Goal: Task Accomplishment & Management: Use online tool/utility

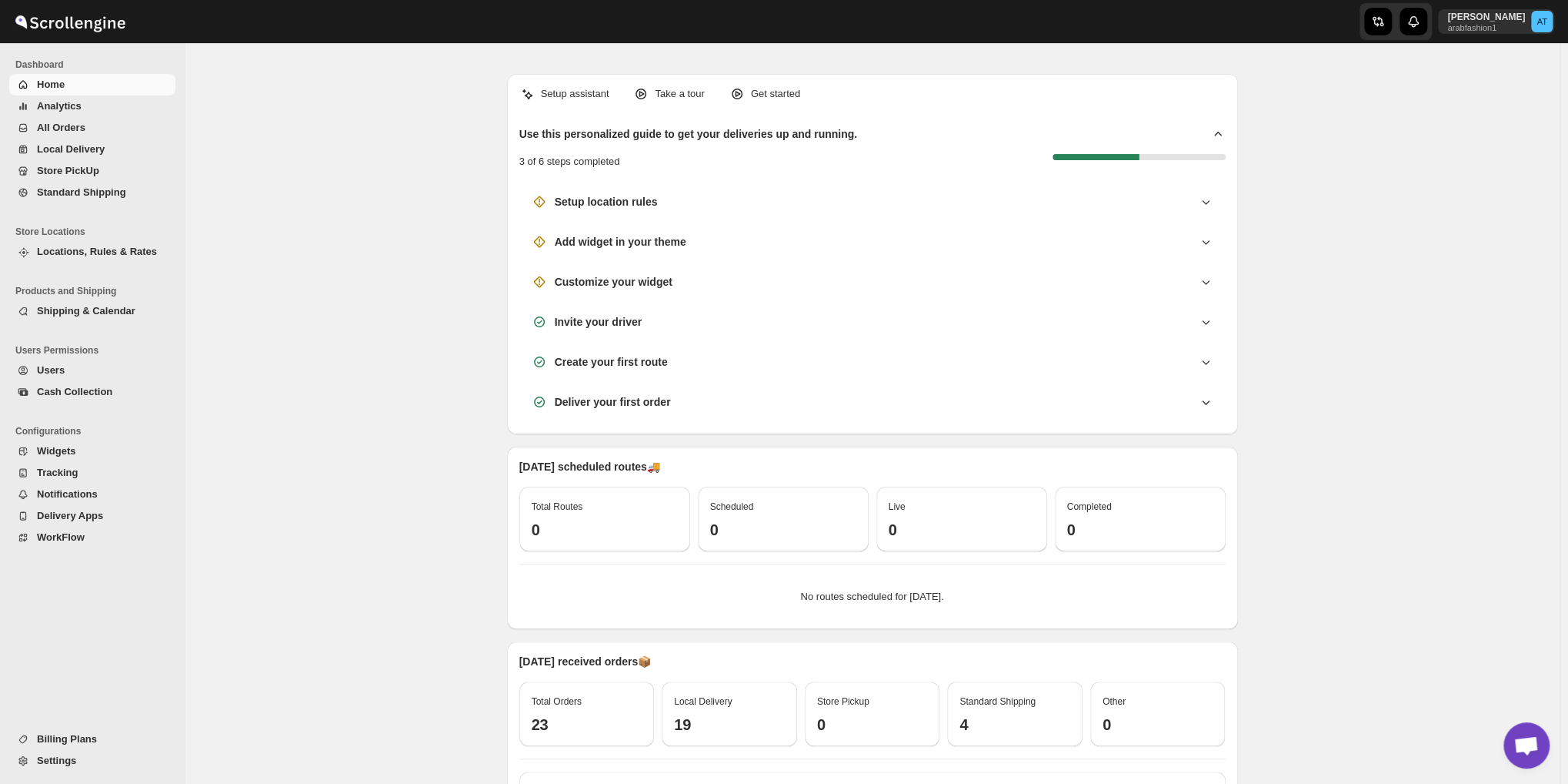
scroll to position [949, 0]
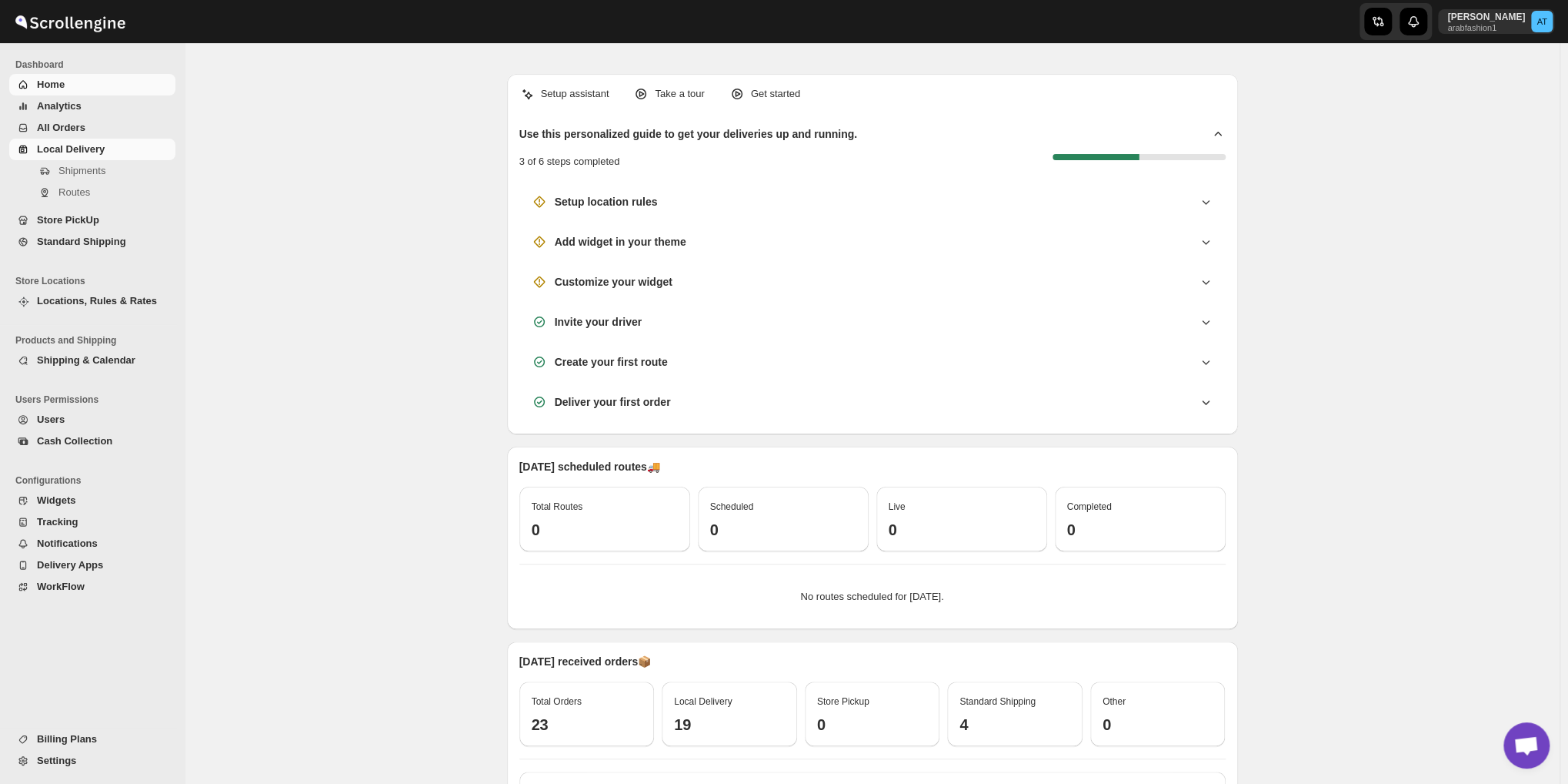
click at [79, 154] on span "Local Delivery" at bounding box center [71, 150] width 68 height 12
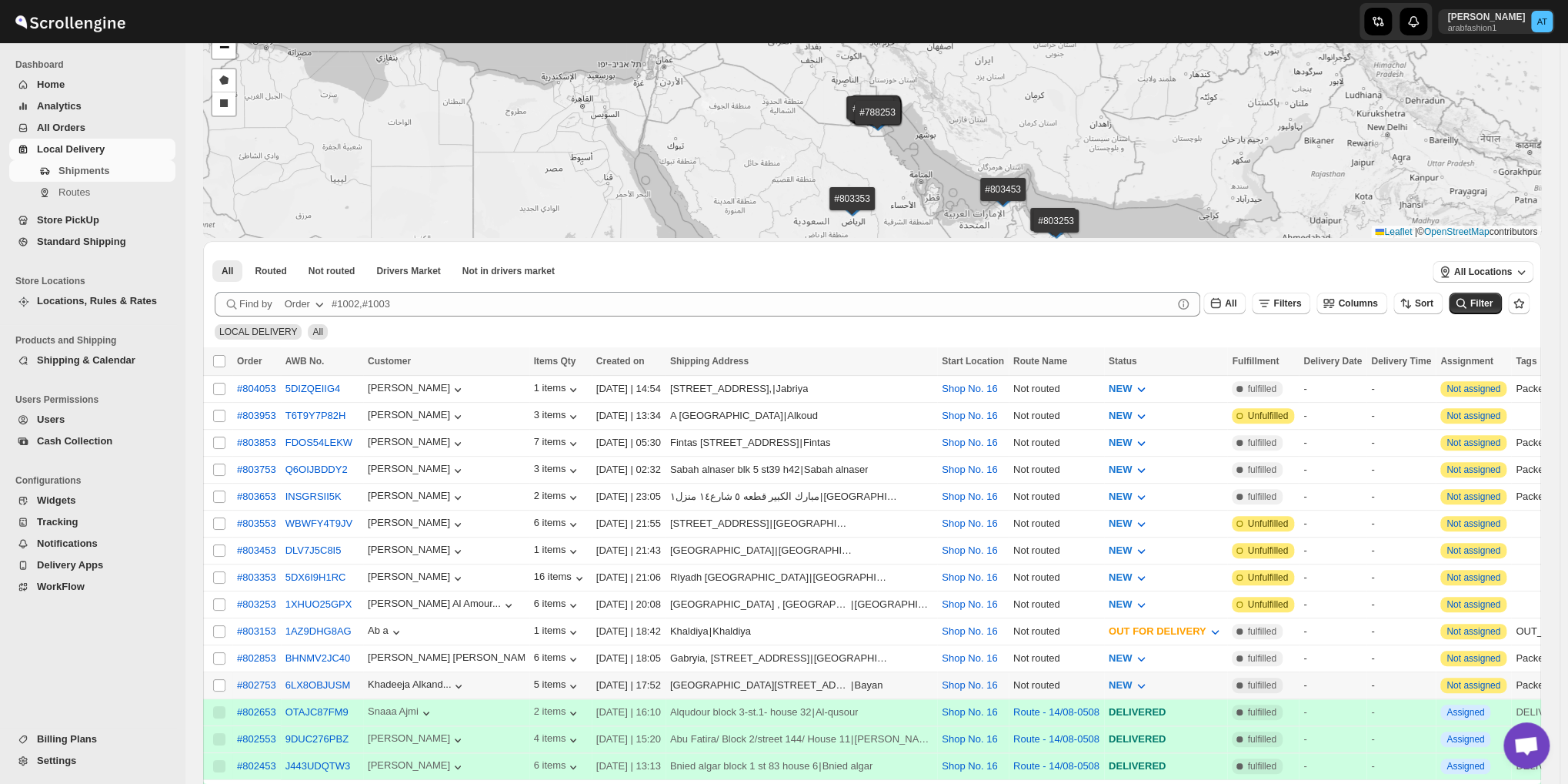
scroll to position [256, 0]
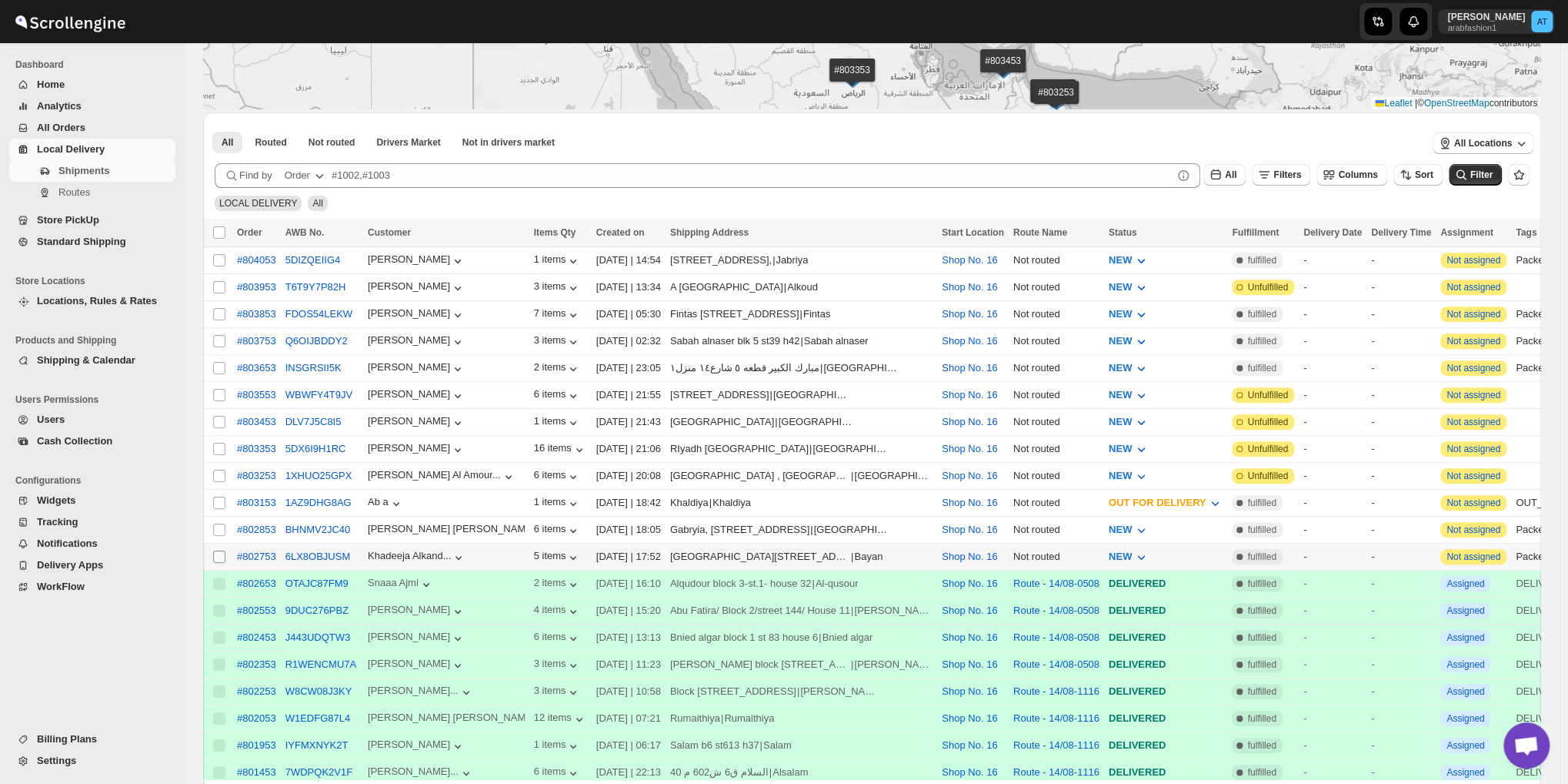
click at [215, 551] on input "Select shipment" at bounding box center [219, 557] width 13 height 13
checkbox input "true"
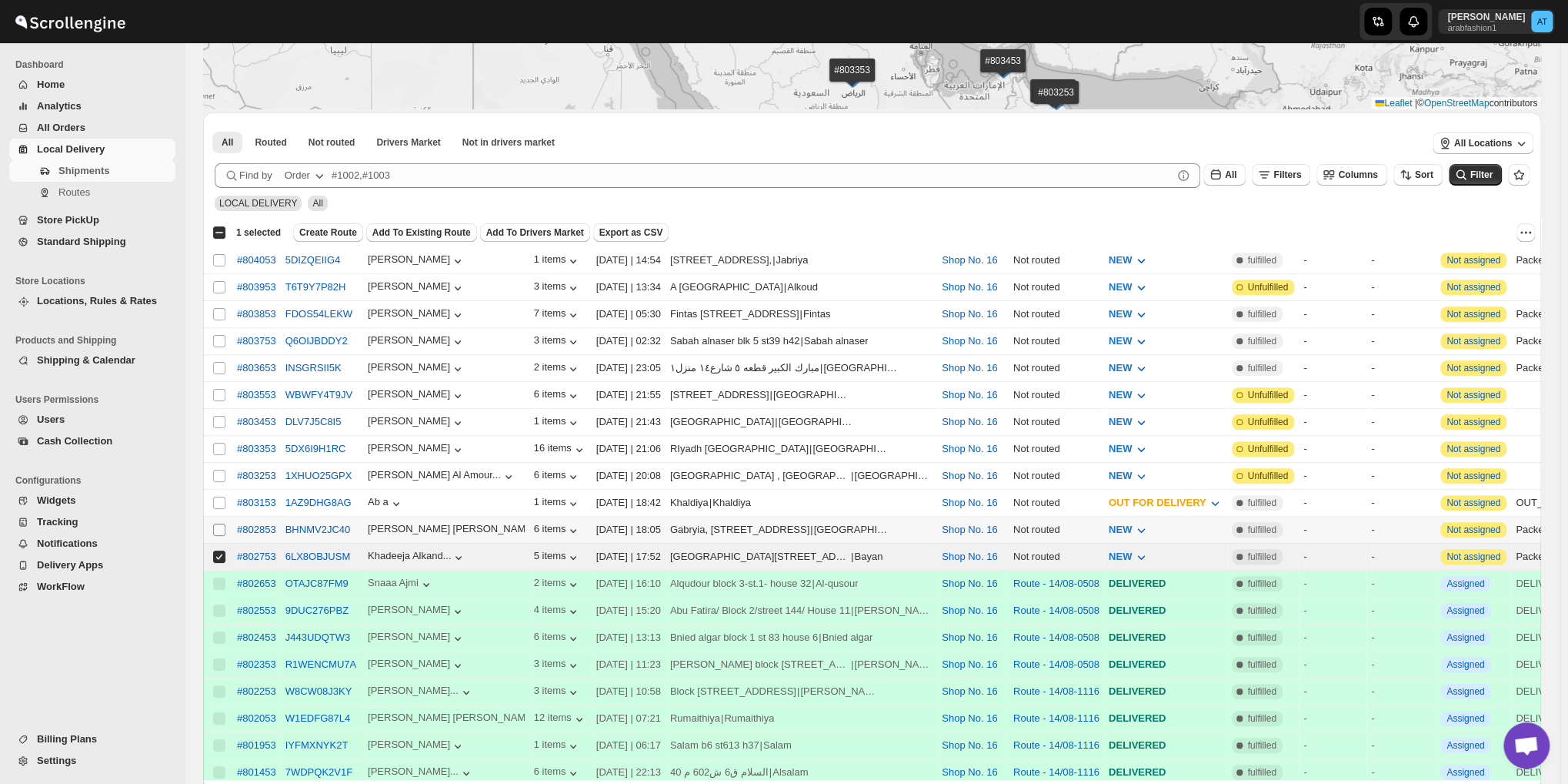
click at [215, 524] on input "Select shipment" at bounding box center [219, 530] width 13 height 13
checkbox input "true"
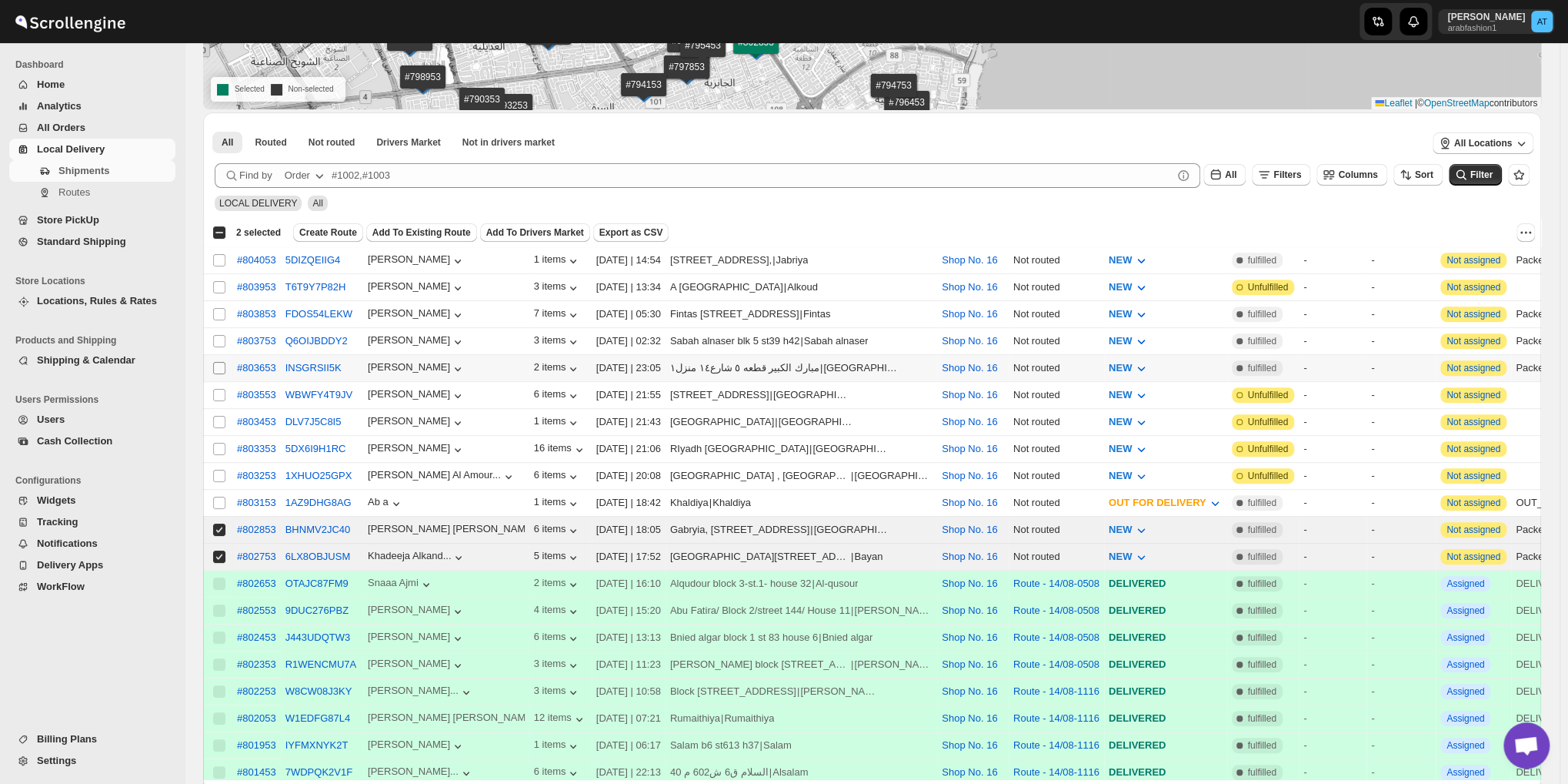
click at [216, 365] on input "Select shipment" at bounding box center [219, 368] width 13 height 13
checkbox input "true"
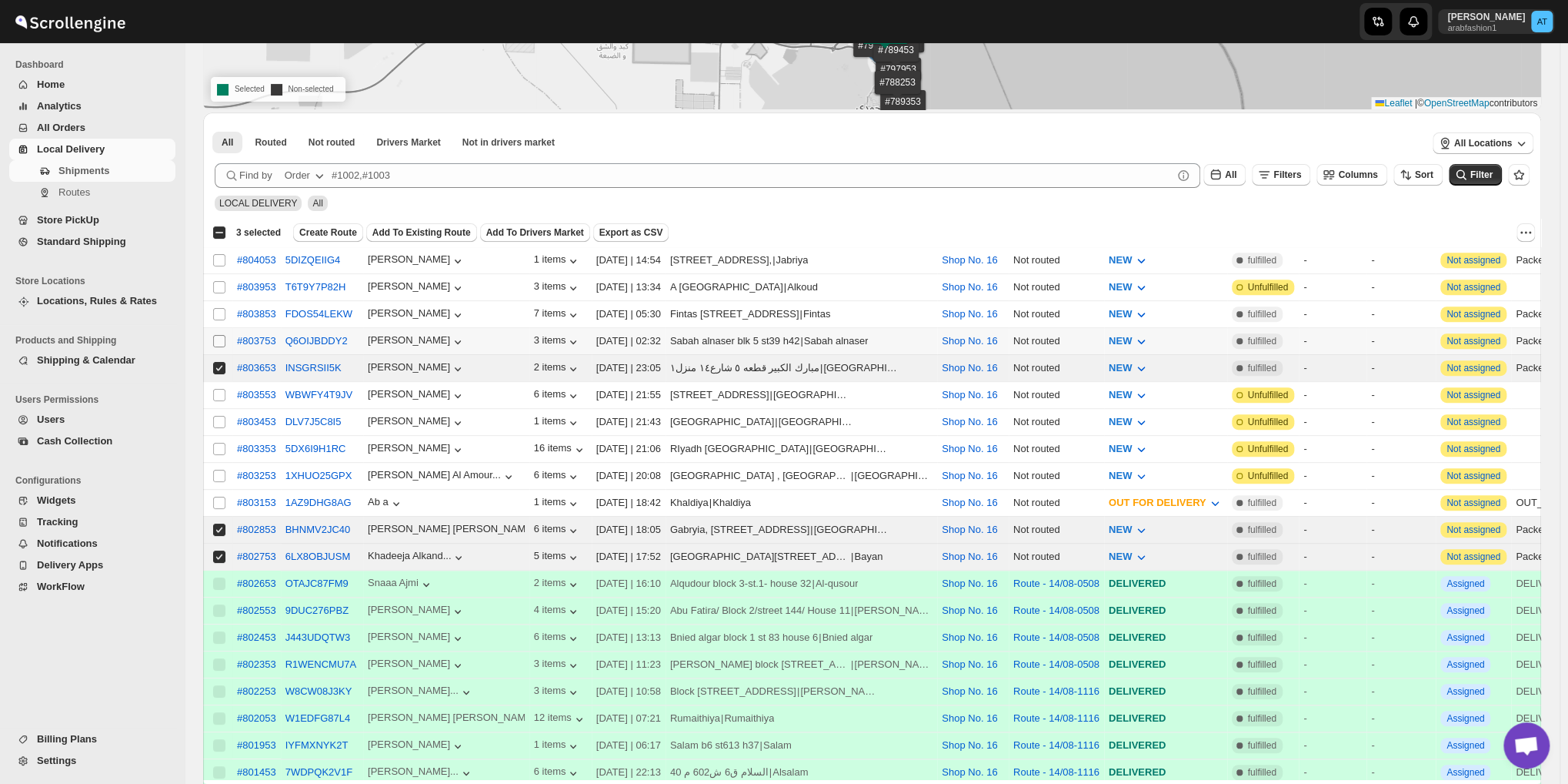
click at [215, 335] on input "Select shipment" at bounding box center [219, 340] width 13 height 13
checkbox input "true"
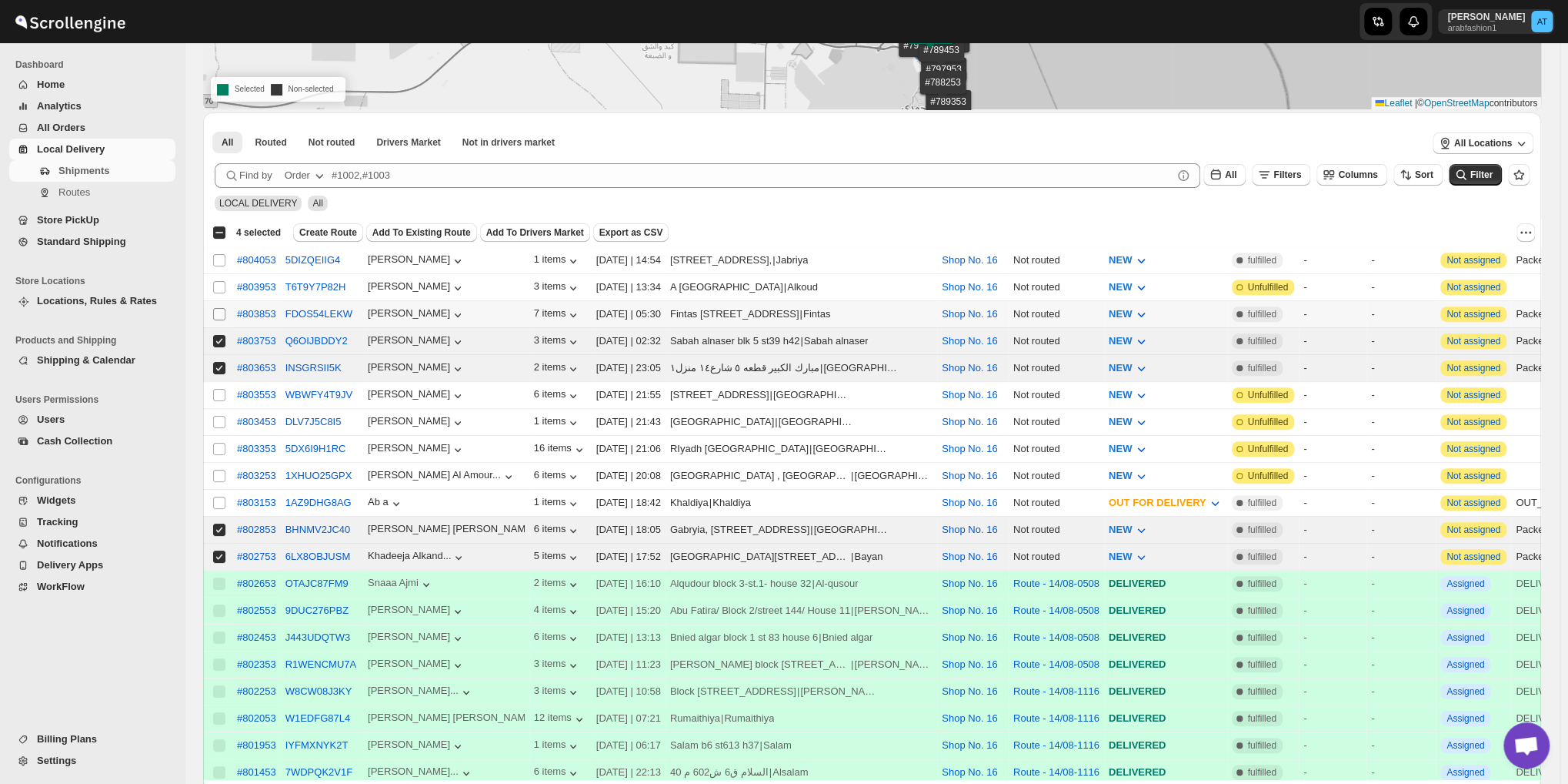
click at [215, 308] on input "Select shipment" at bounding box center [219, 314] width 13 height 13
checkbox input "true"
click at [222, 257] on input "Select shipment" at bounding box center [219, 260] width 13 height 13
checkbox input "true"
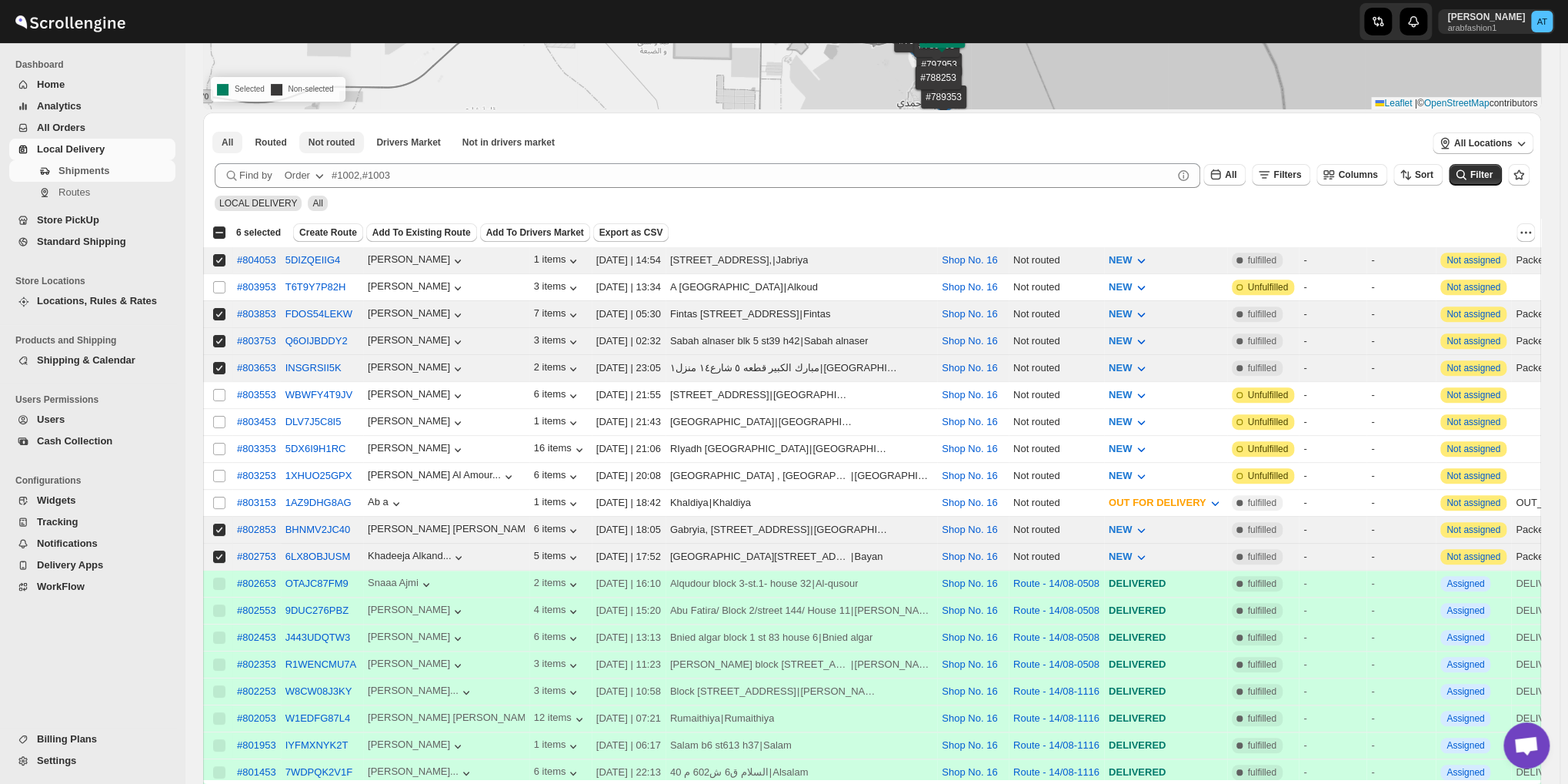
click at [317, 150] on button "Not routed" at bounding box center [332, 143] width 65 height 22
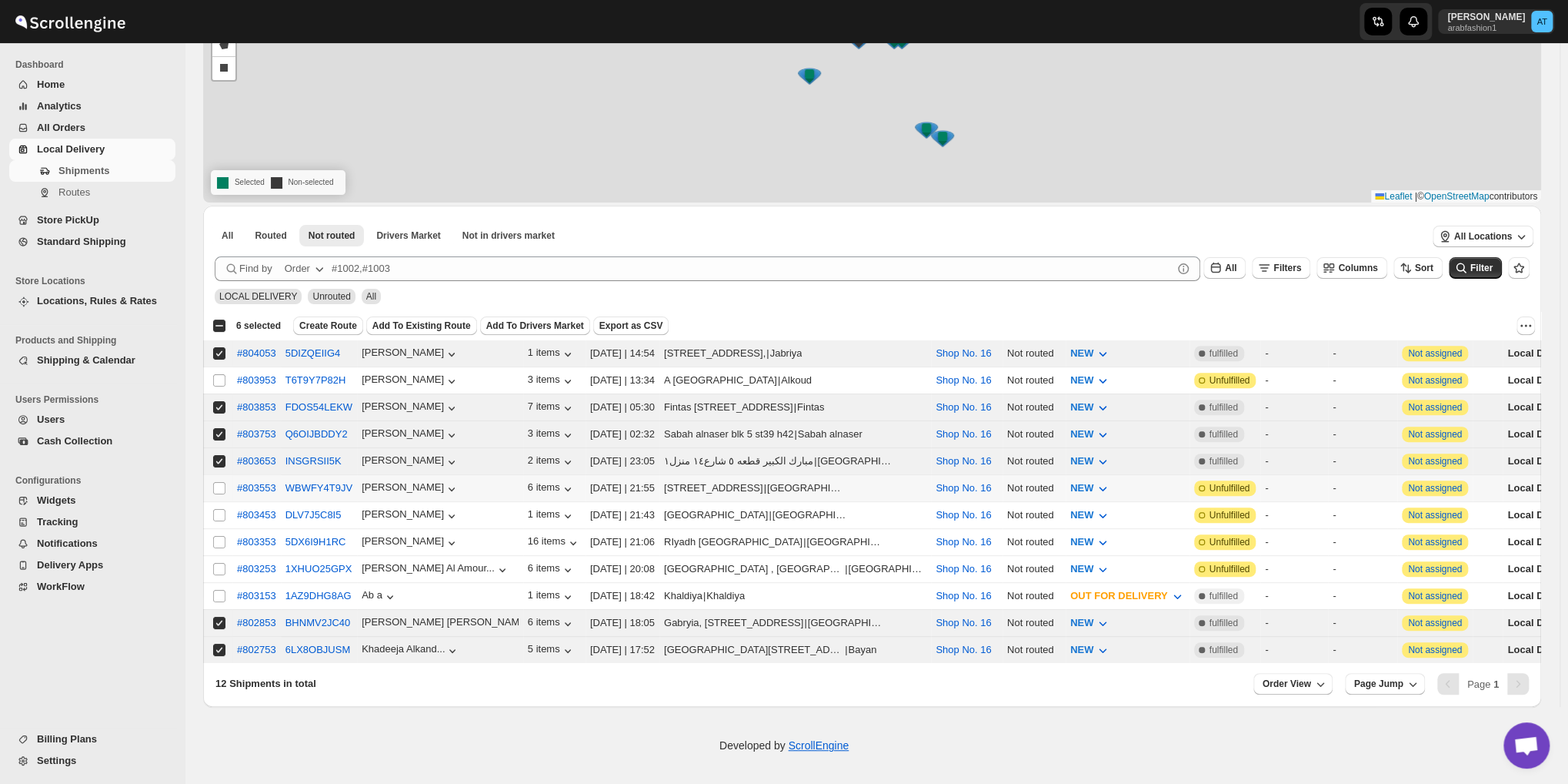
scroll to position [156, 0]
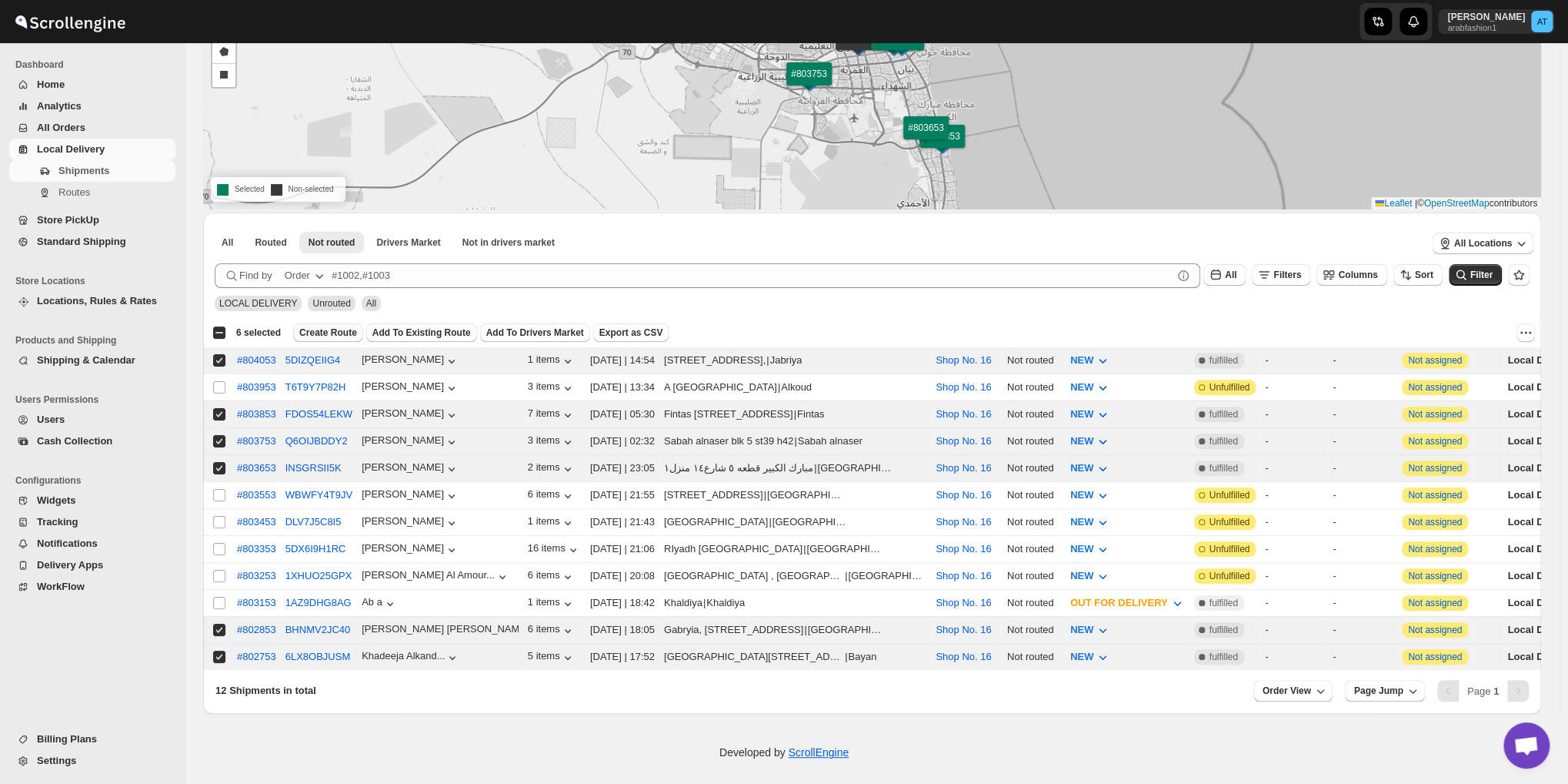
click at [317, 334] on span "Create Route" at bounding box center [328, 332] width 57 height 13
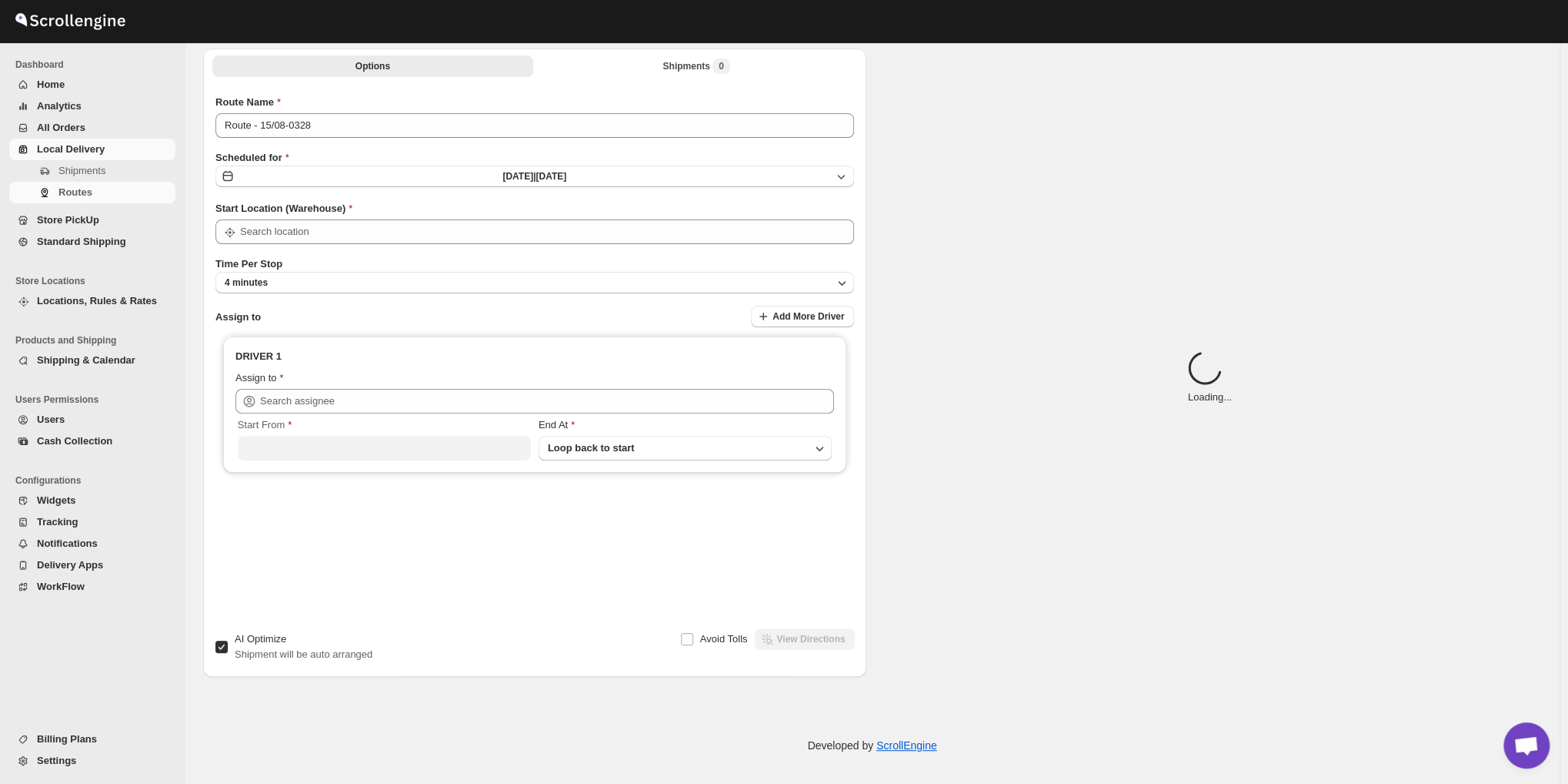
type input "Route - 15/08-0328"
type input "Shop No. 16"
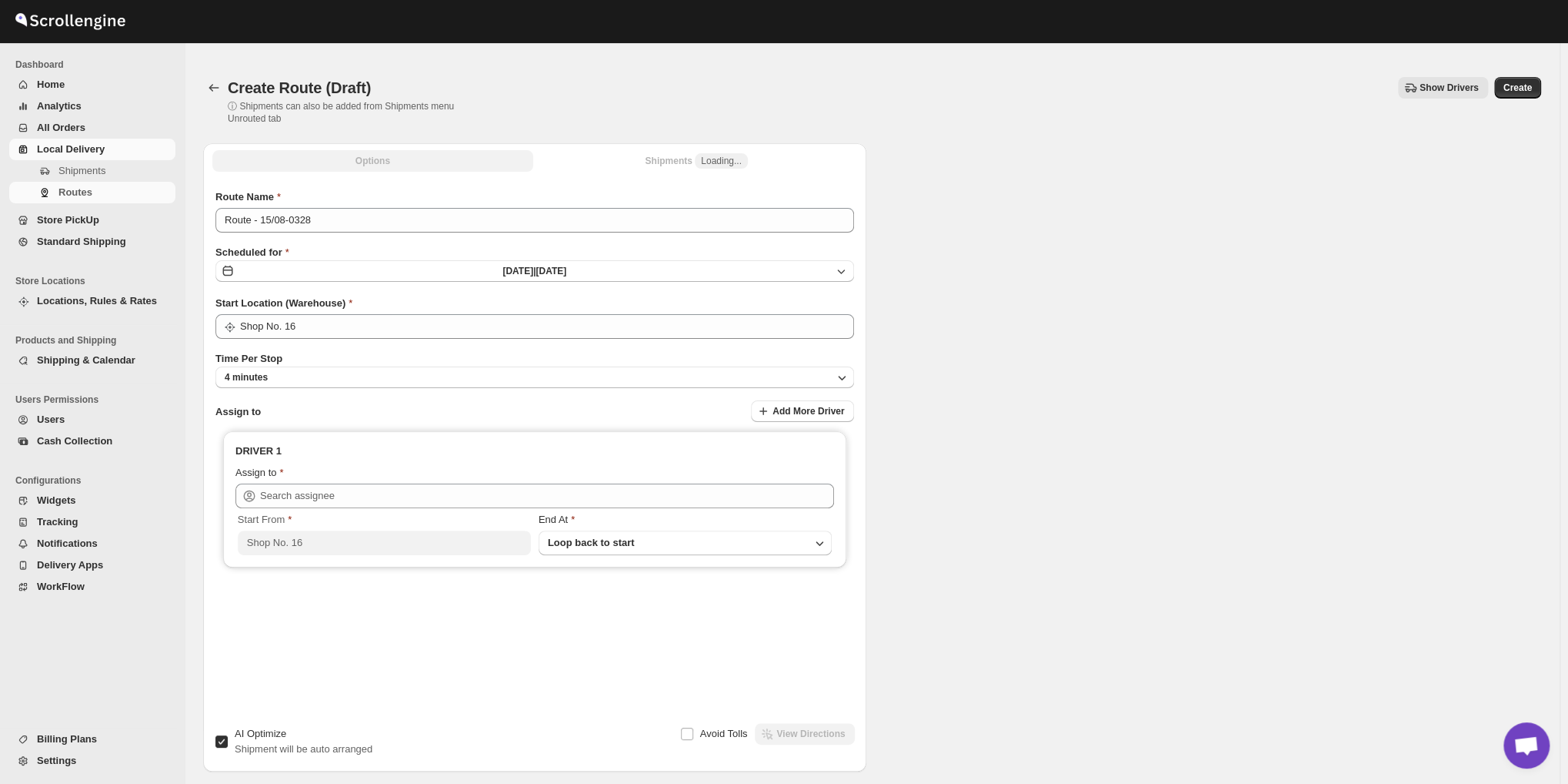
type input "Shop No. 16"
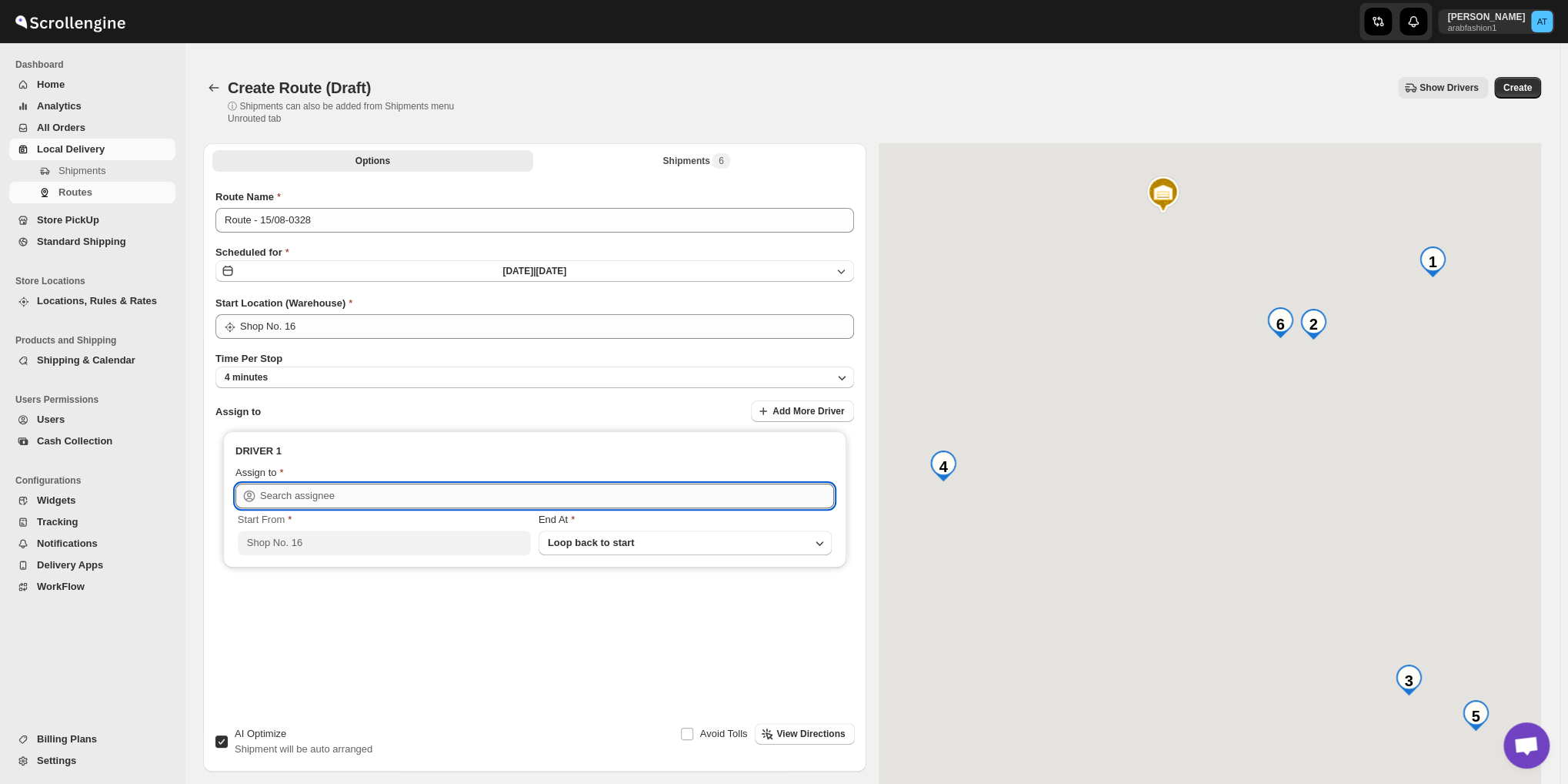
click at [428, 490] on input "text" at bounding box center [547, 495] width 574 height 24
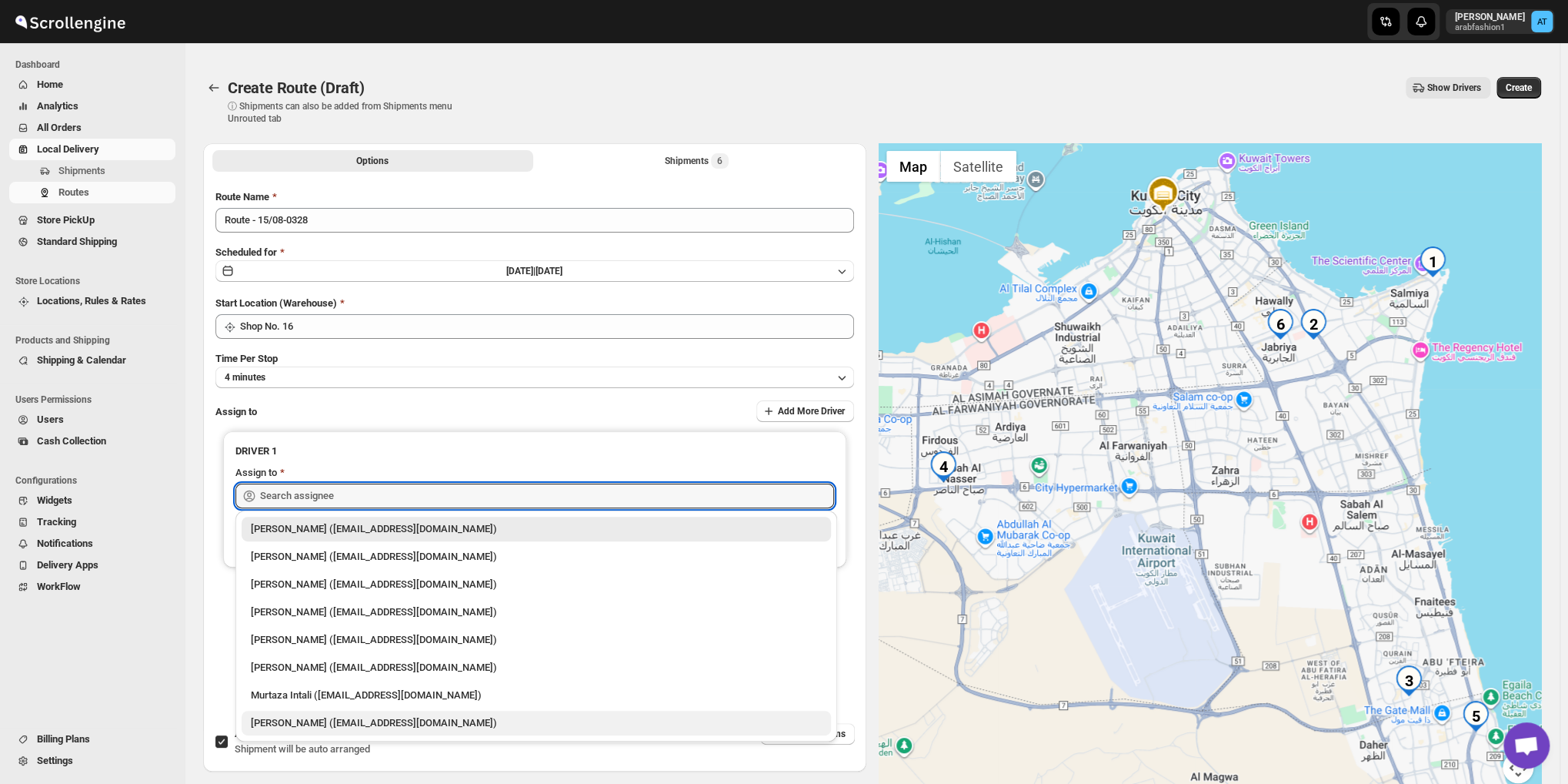
click at [339, 729] on div "[PERSON_NAME] ([EMAIL_ADDRESS][DOMAIN_NAME])" at bounding box center [536, 723] width 571 height 15
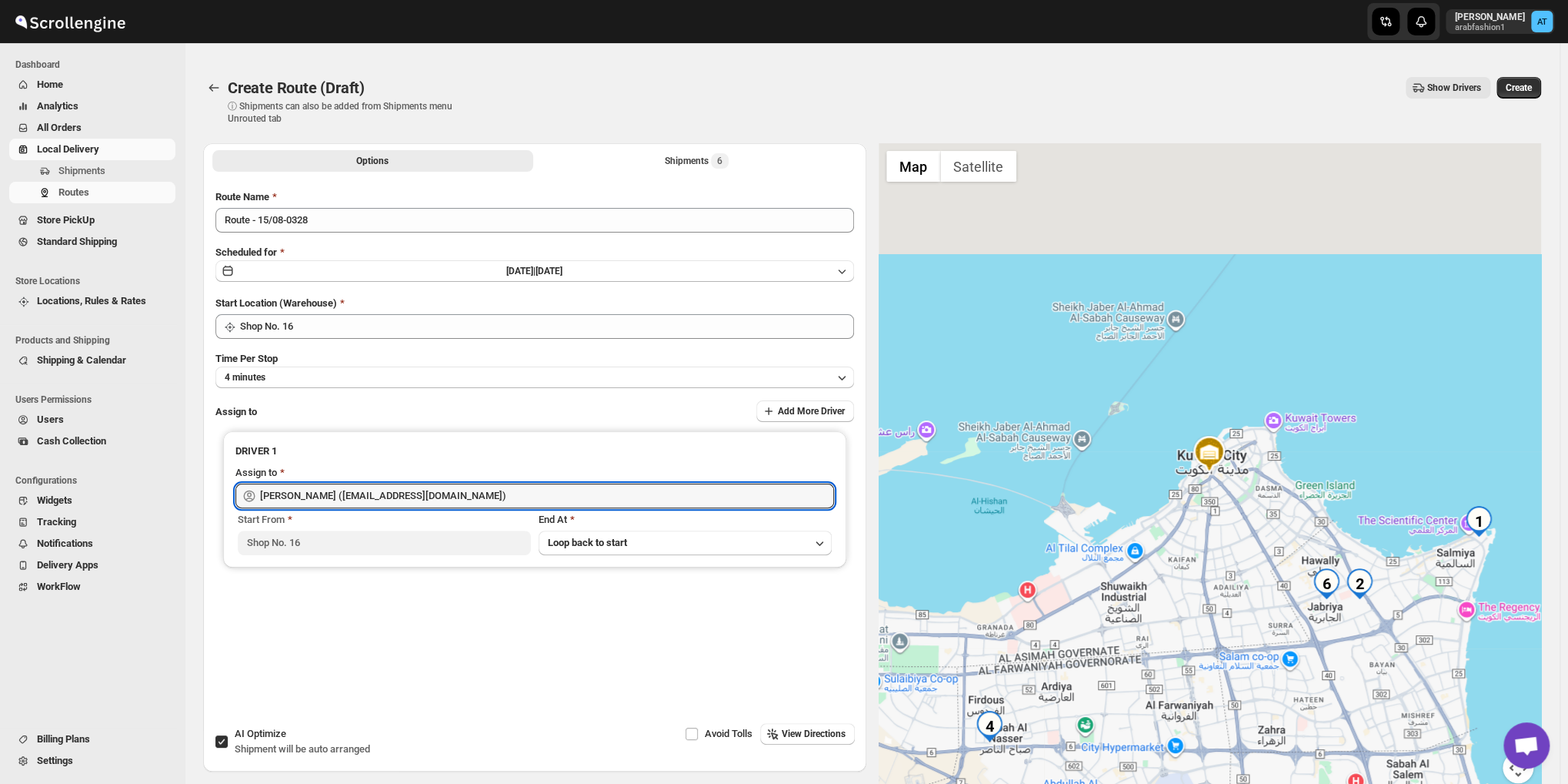
type input "[PERSON_NAME] ([EMAIL_ADDRESS][DOMAIN_NAME])"
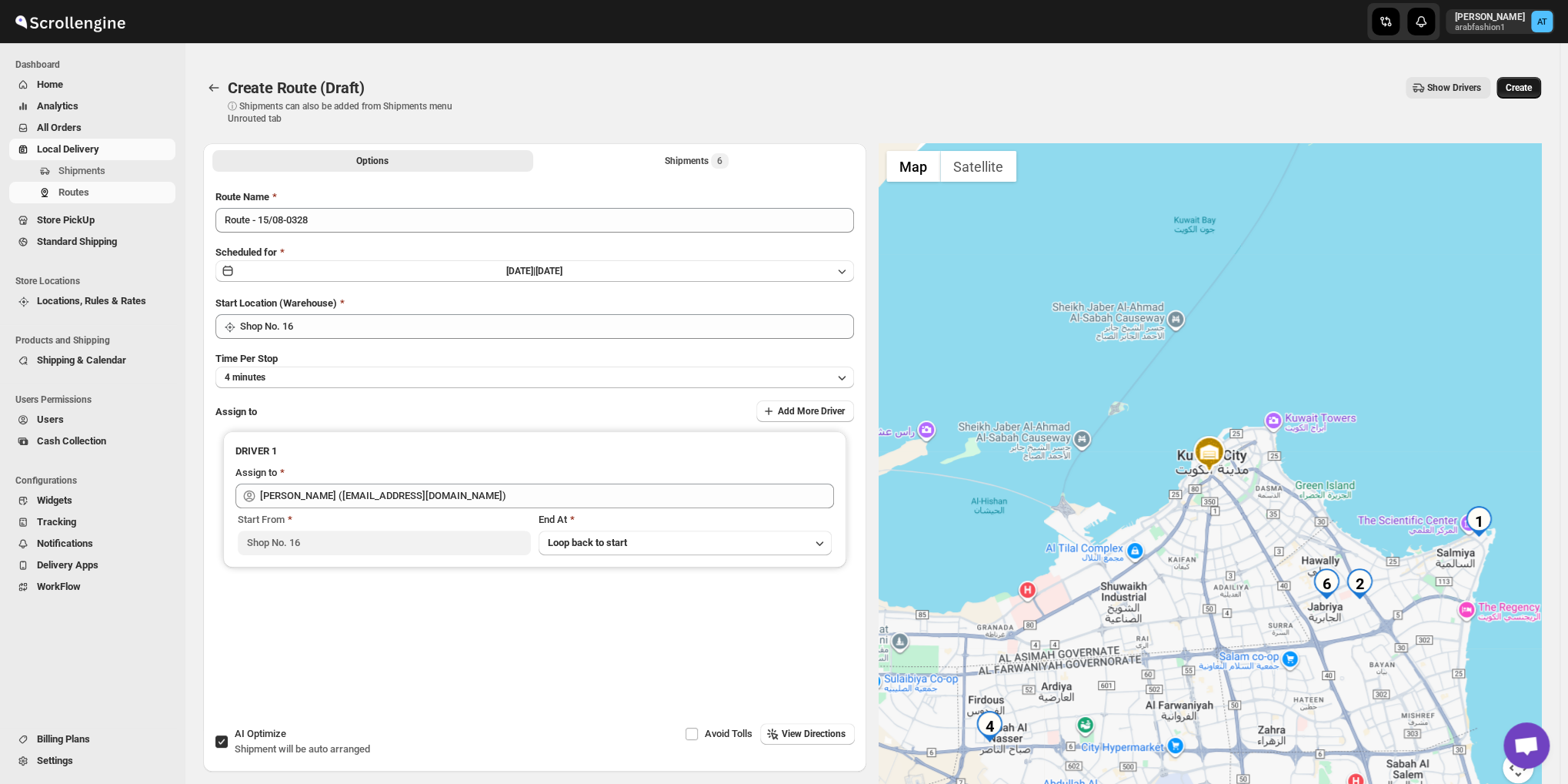
click at [1530, 89] on span "Create" at bounding box center [1519, 88] width 26 height 13
